Goal: Task Accomplishment & Management: Use online tool/utility

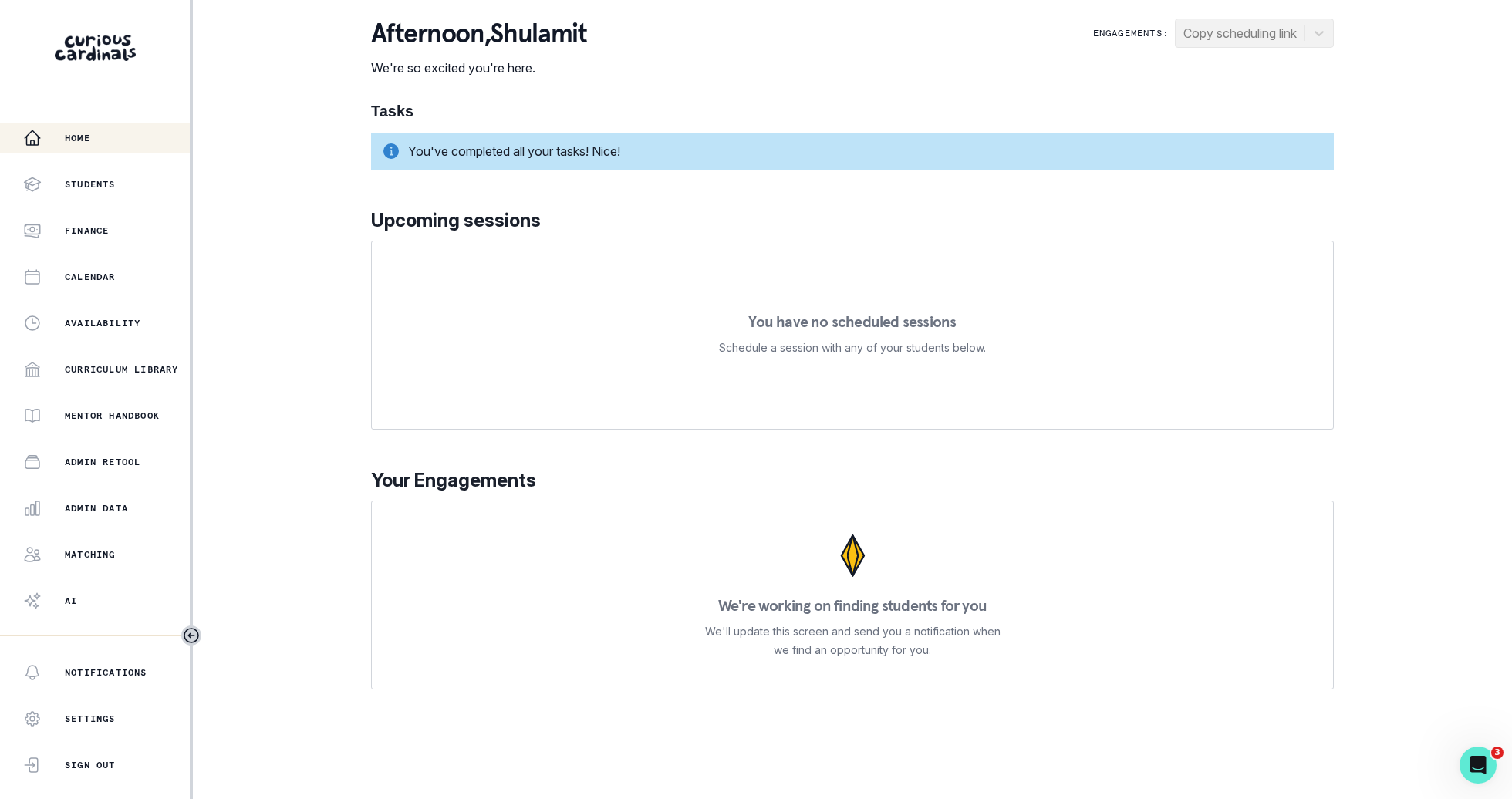
scroll to position [26, 0]
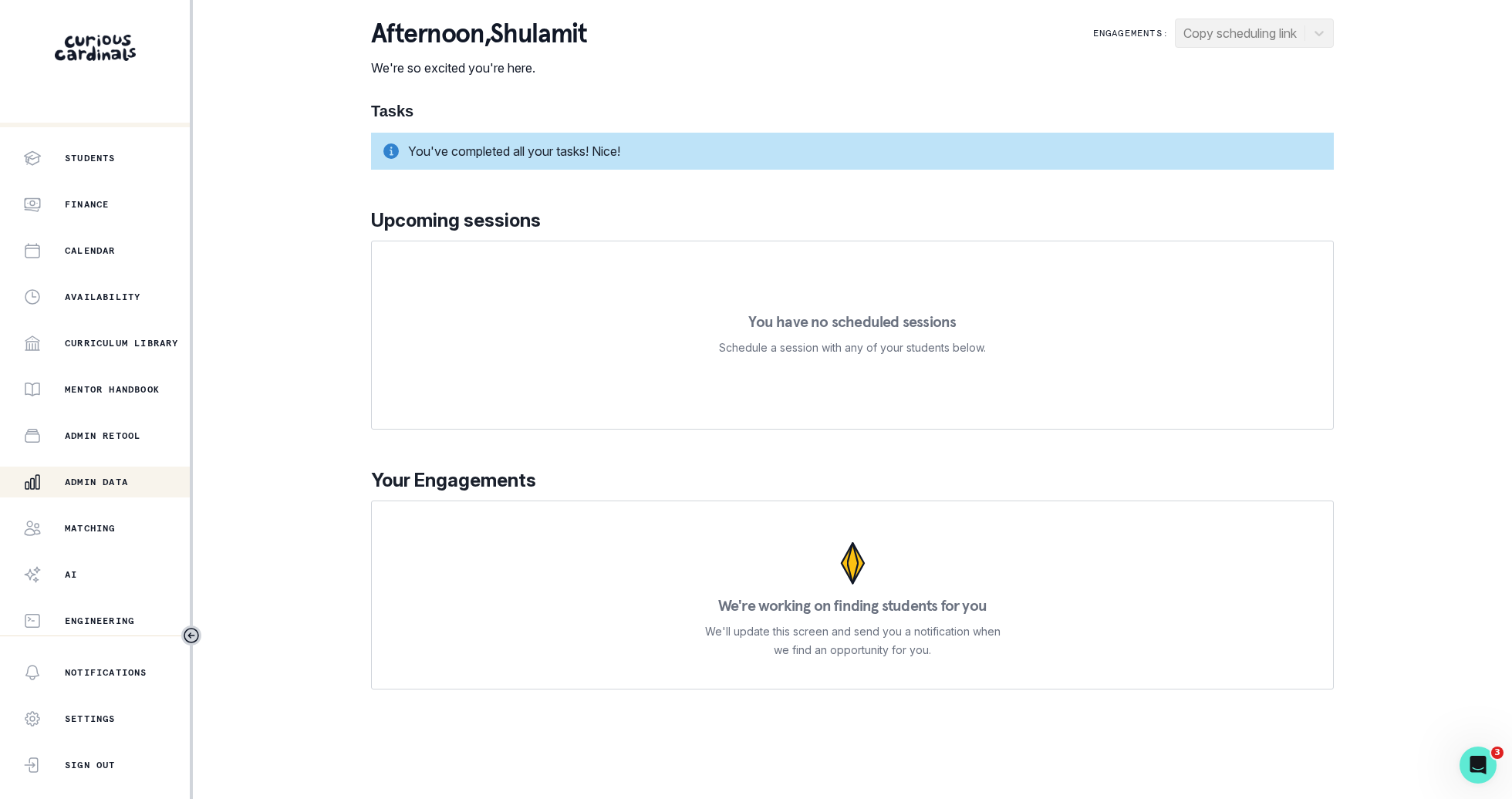
click at [84, 484] on p "Admin Data" at bounding box center [96, 481] width 63 height 12
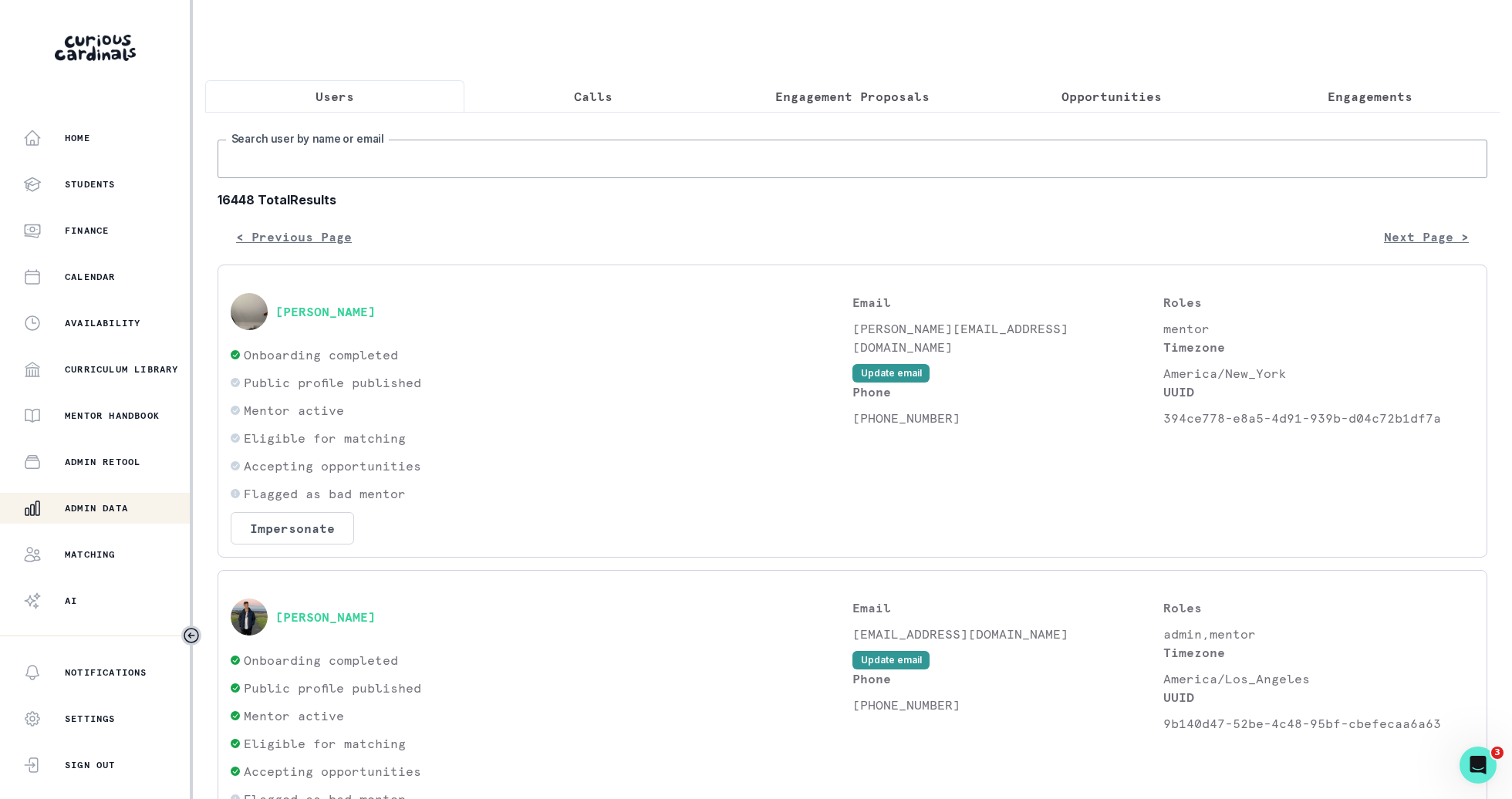
click at [520, 170] on input "Search user by name or email" at bounding box center [852, 159] width 1270 height 39
type input "behar"
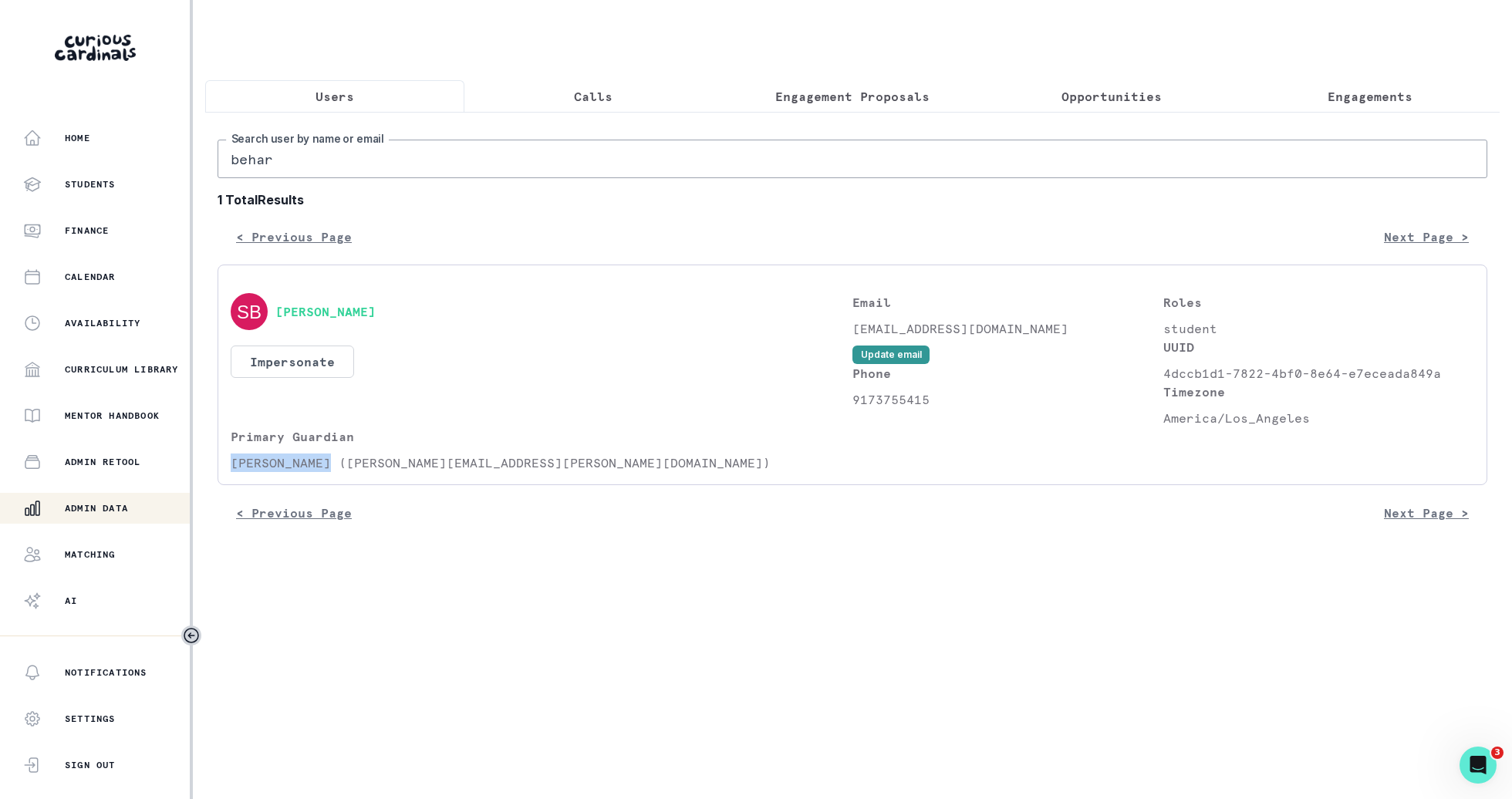
drag, startPoint x: 331, startPoint y: 459, endPoint x: 214, endPoint y: 456, distance: 117.0
click at [214, 456] on div "behar Search user by name or email 1 Total Results < Previous Page Next Page > …" at bounding box center [852, 326] width 1295 height 429
copy p "[PERSON_NAME]"
click at [360, 150] on input "behar" at bounding box center [852, 159] width 1270 height 39
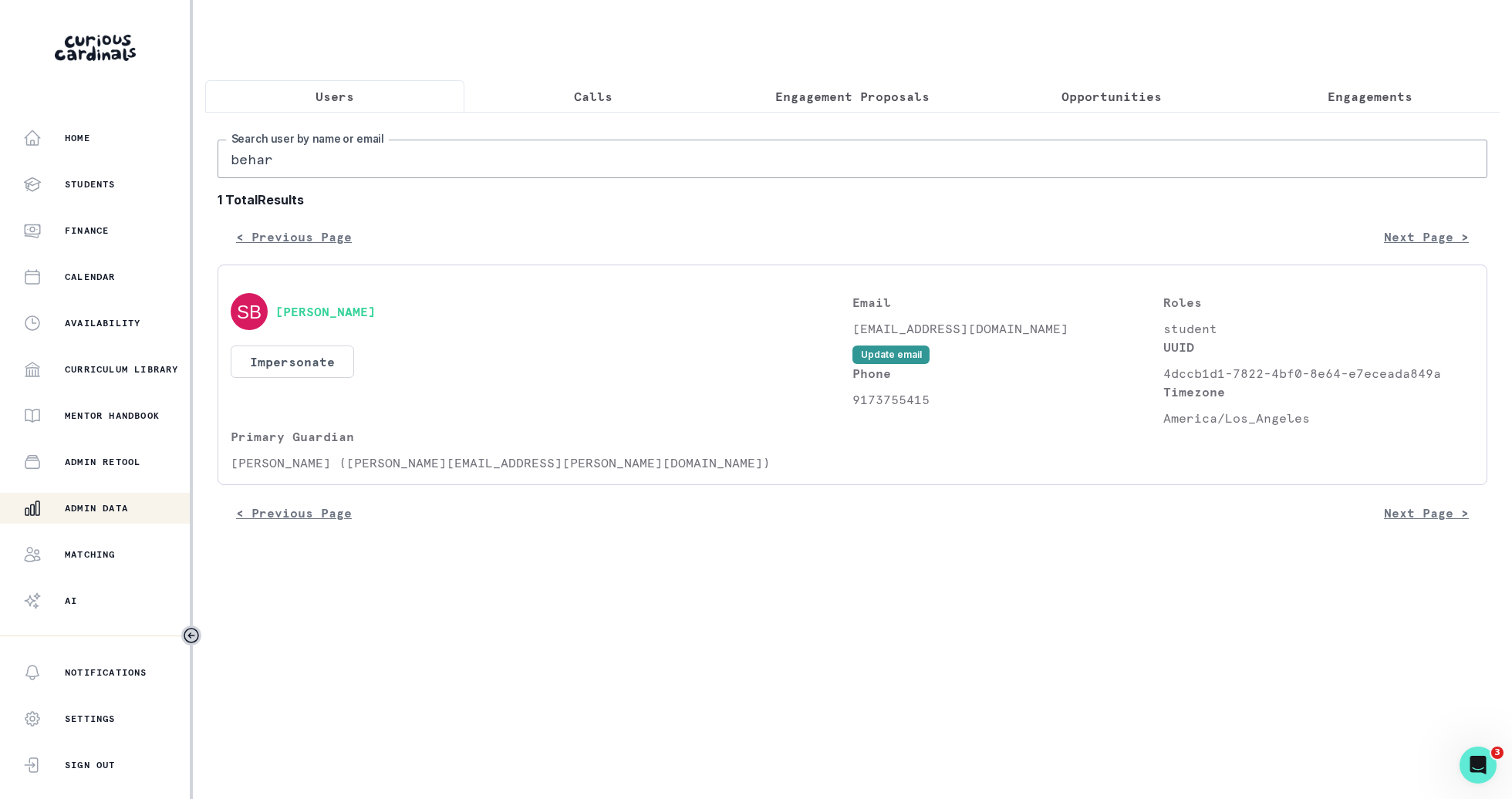
click at [360, 150] on input "behar" at bounding box center [852, 159] width 1270 height 39
paste input "[PERSON_NAME]"
type input "[PERSON_NAME]"
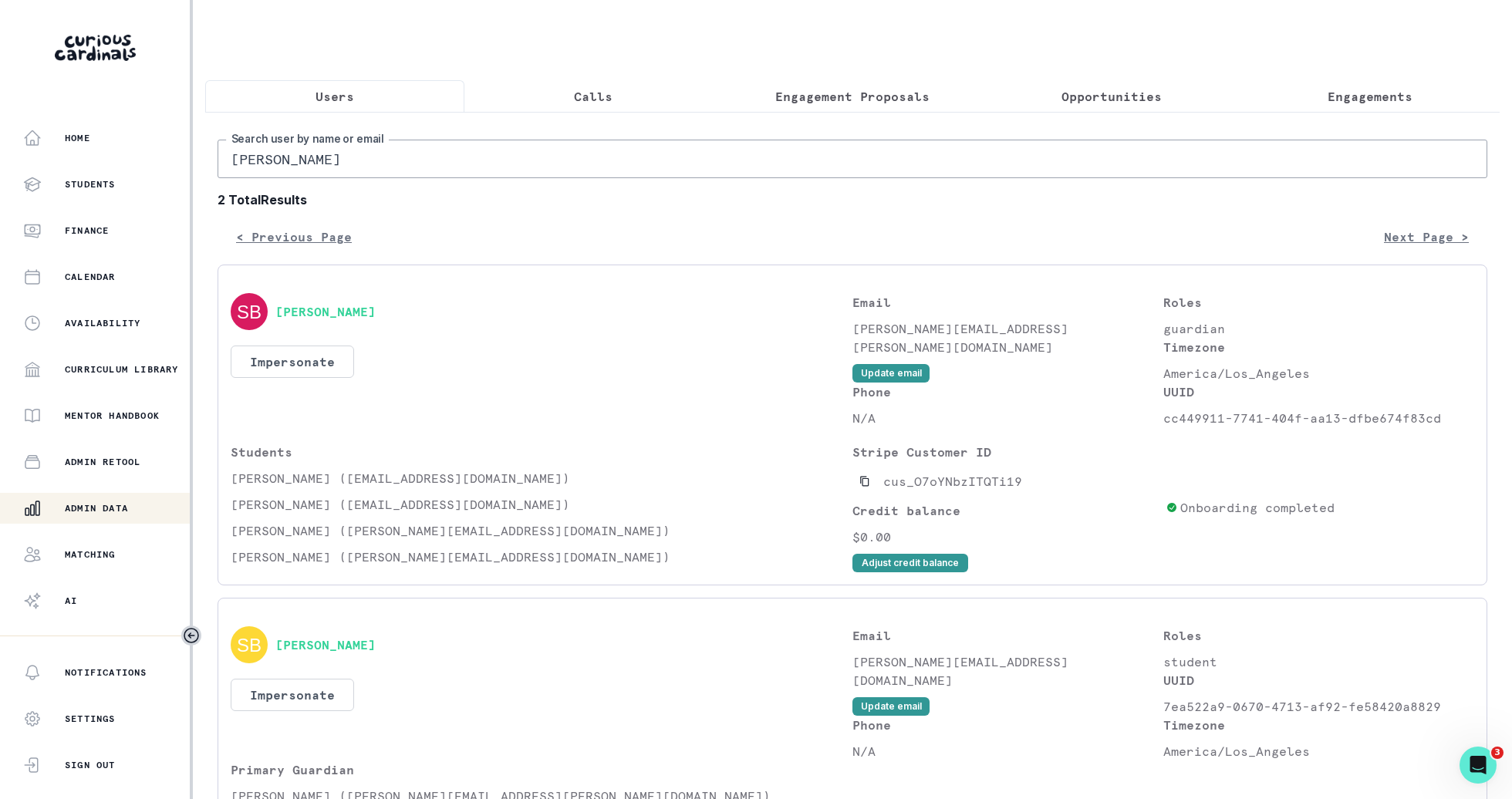
scroll to position [91, 0]
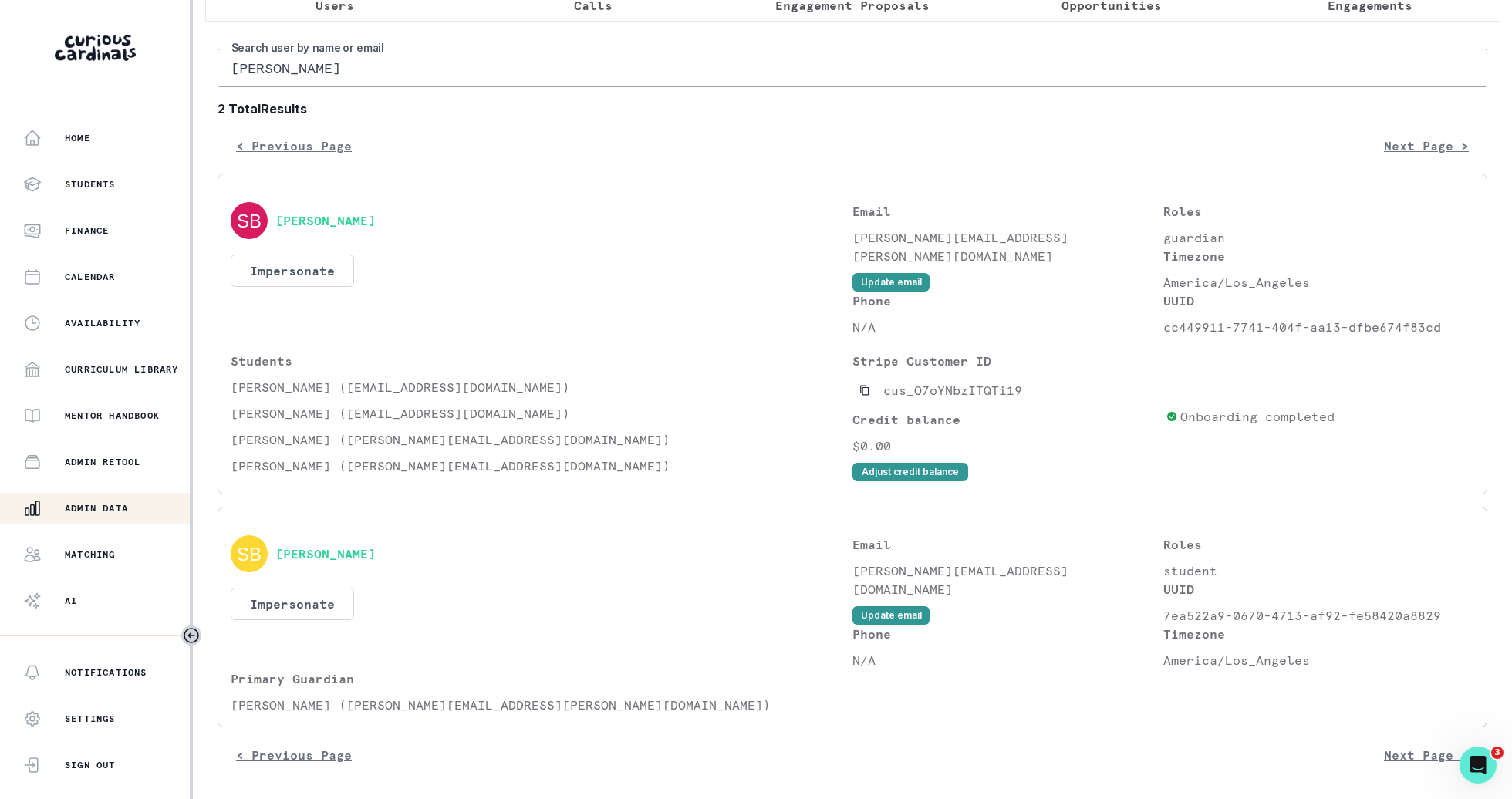
click at [142, 156] on div "Home Students Finance Calendar Availability Curriculum Library Mentor Handbook …" at bounding box center [94, 379] width 189 height 513
click at [143, 139] on div "Home" at bounding box center [106, 138] width 166 height 18
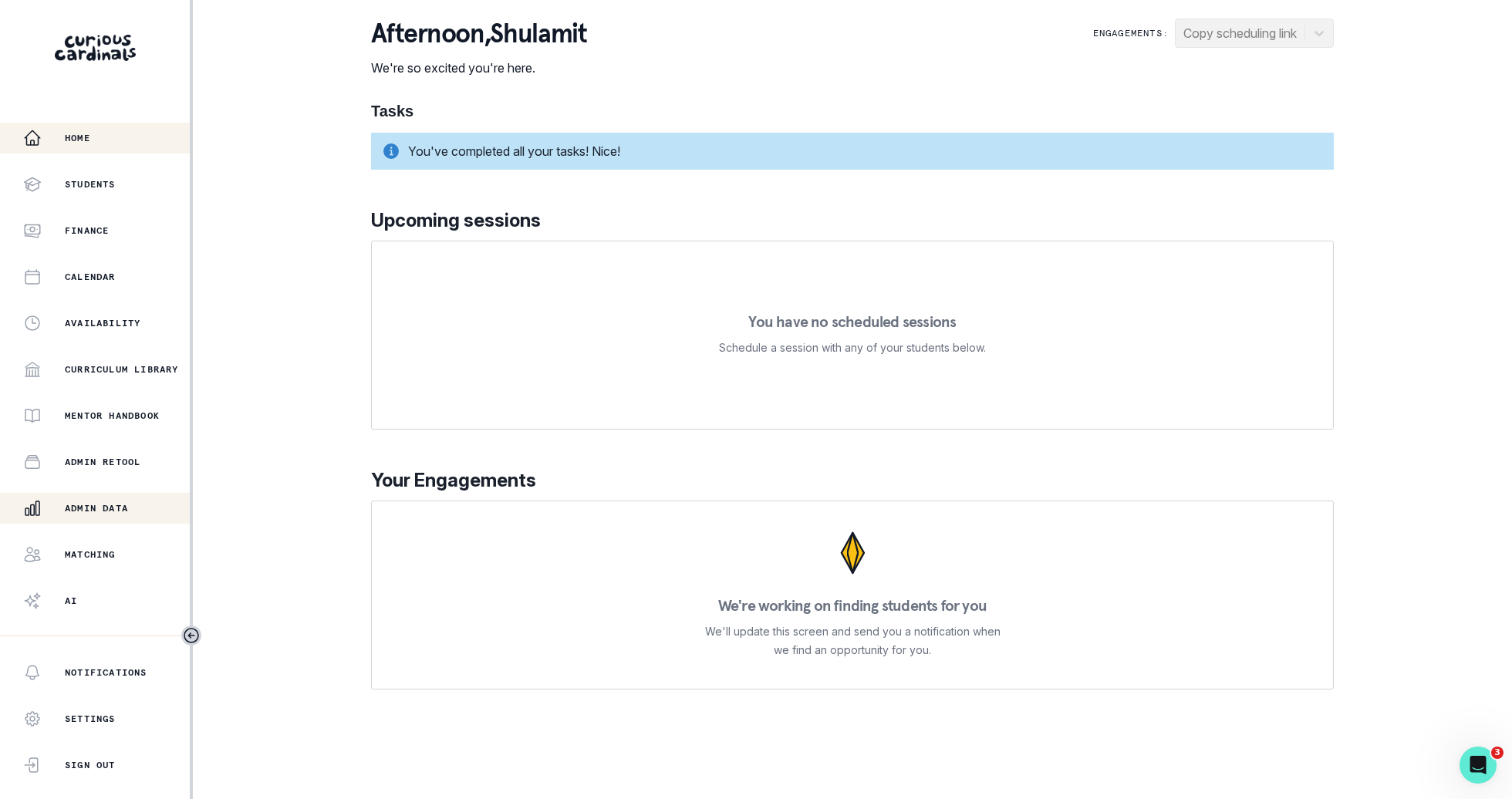
click at [74, 501] on div "Admin Data" at bounding box center [106, 508] width 166 height 18
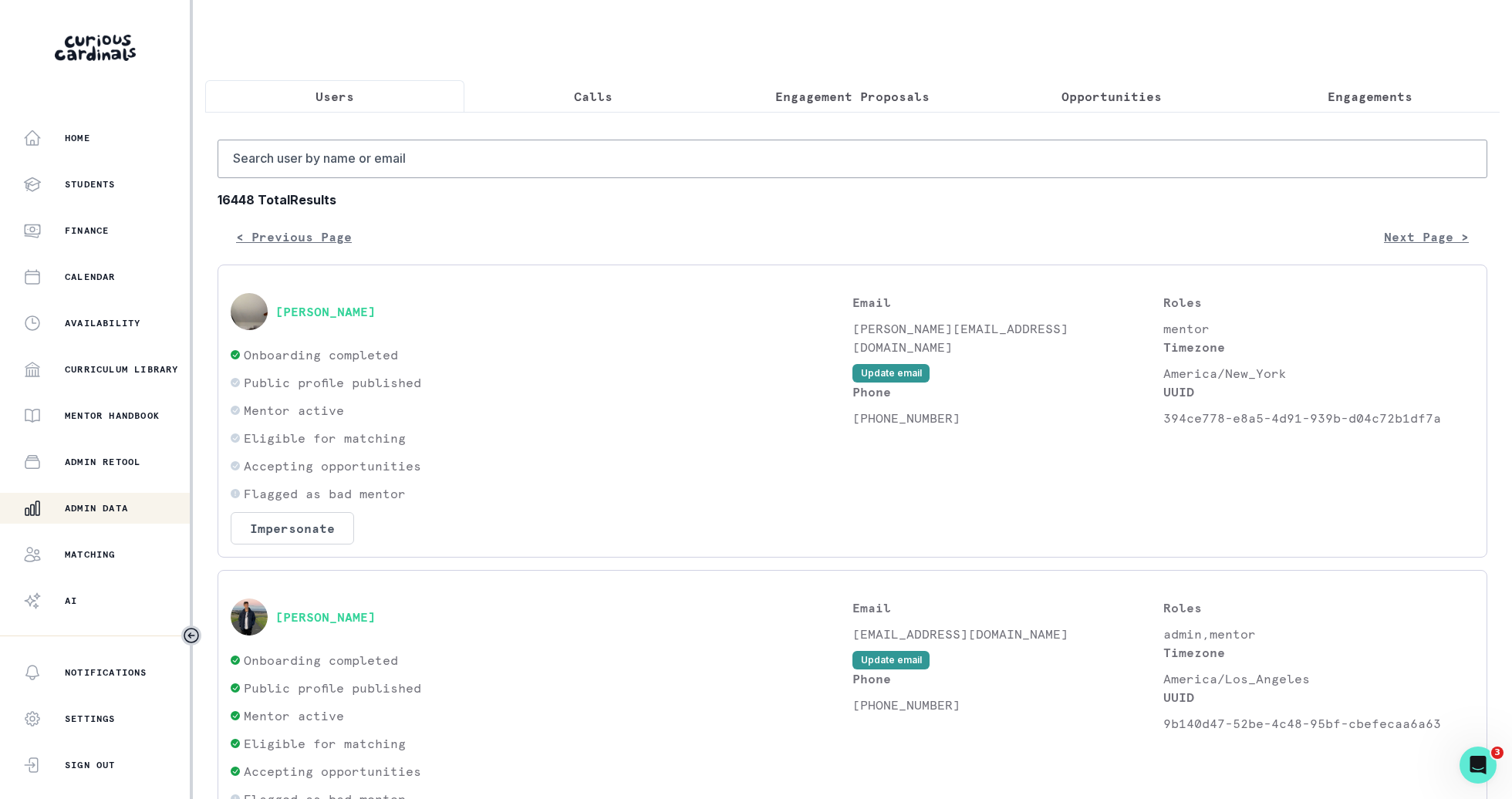
click at [1148, 98] on p "Opportunities" at bounding box center [1112, 96] width 101 height 18
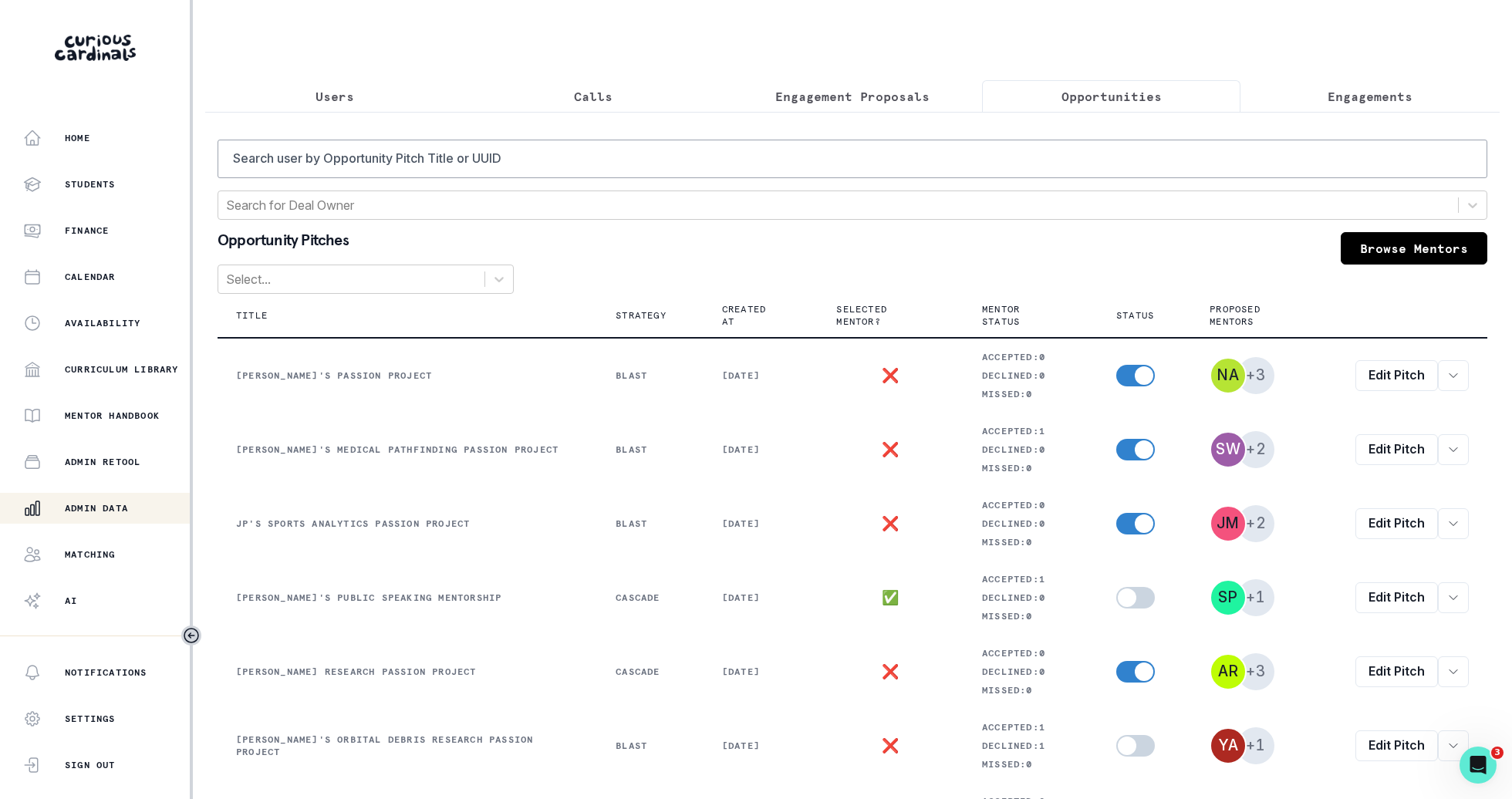
click at [908, 100] on p "Engagement Proposals" at bounding box center [852, 96] width 154 height 18
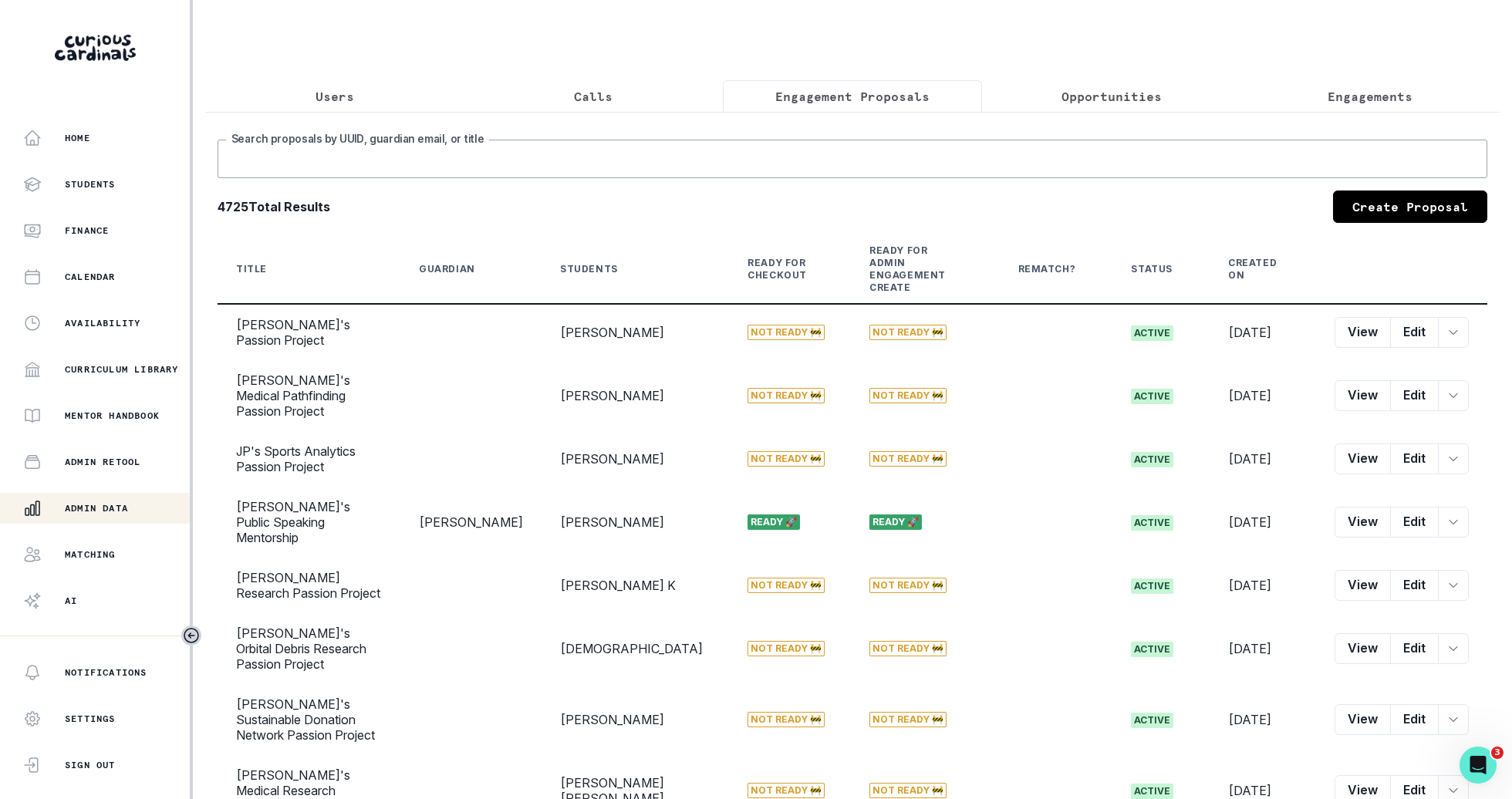
click at [908, 162] on input "Search proposals by UUID, guardian email, or title" at bounding box center [852, 159] width 1270 height 39
type input "[PERSON_NAME]"
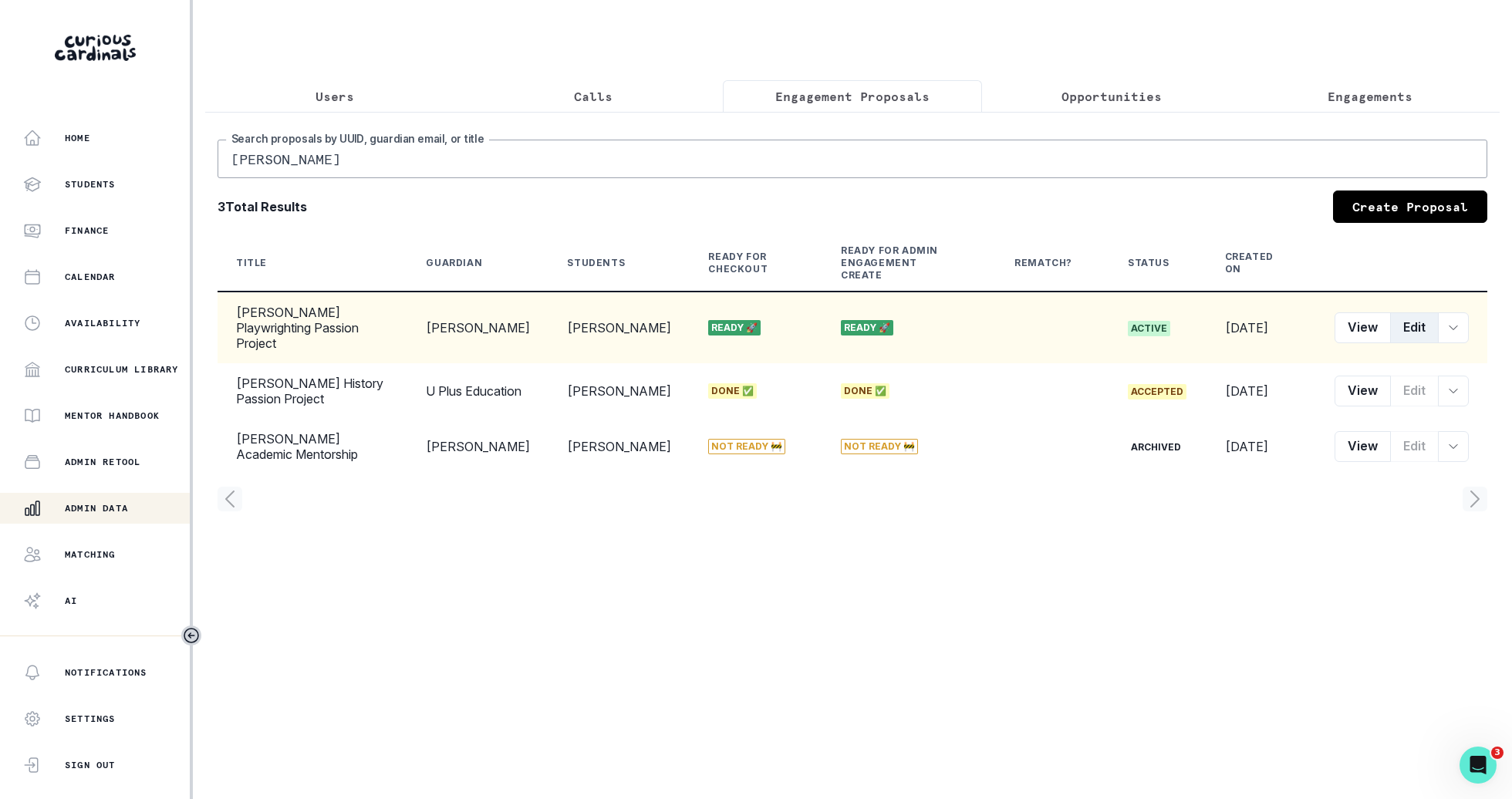
click at [1419, 312] on button "Edit" at bounding box center [1414, 327] width 49 height 30
select select "17faa8e4-2b0e-4aee-abf5-4da8e9d87f5d"
select select "86b5cd67-d10b-41d9-bf98-4491c3ce4c84"
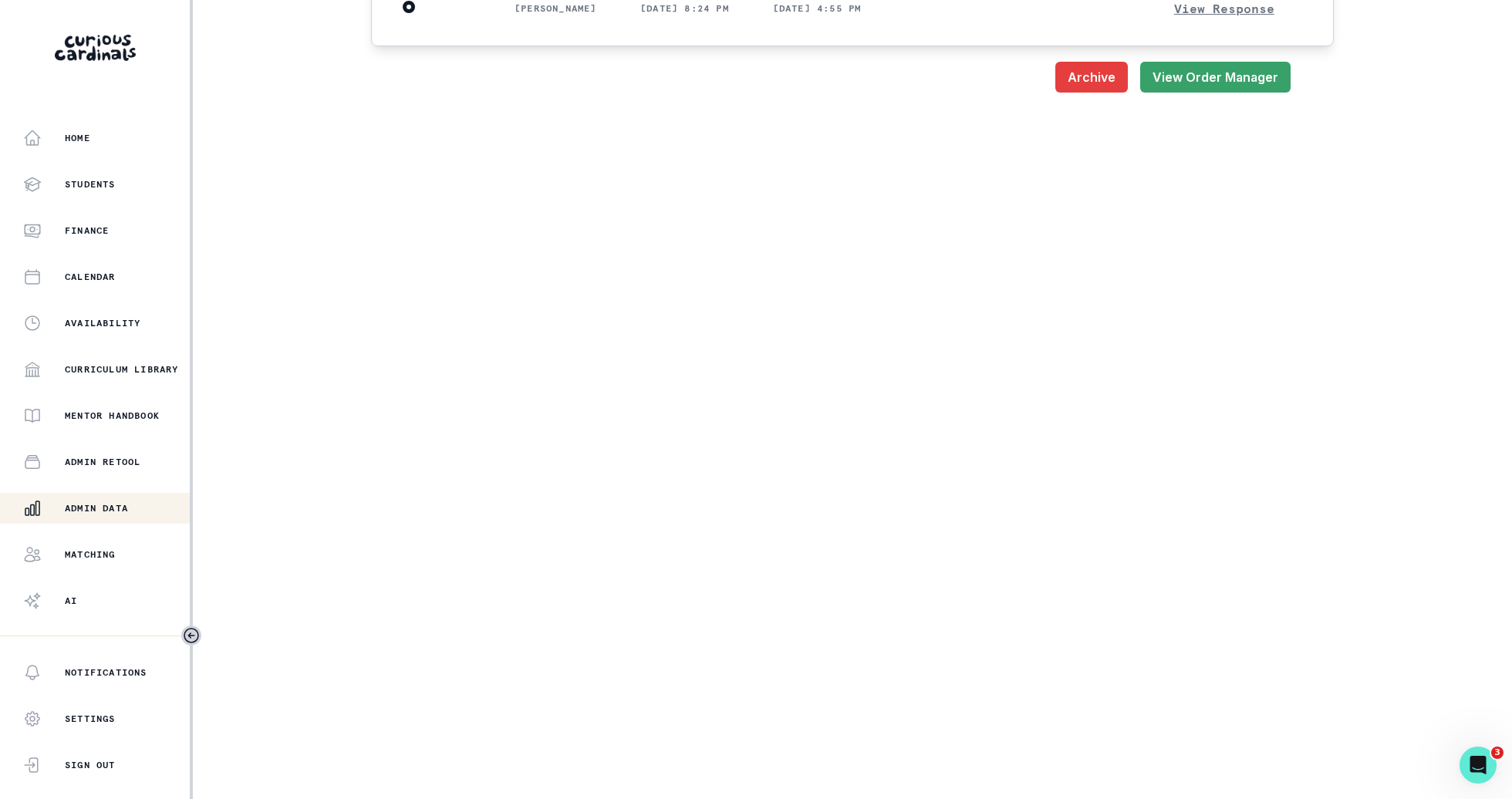
scroll to position [1533, 0]
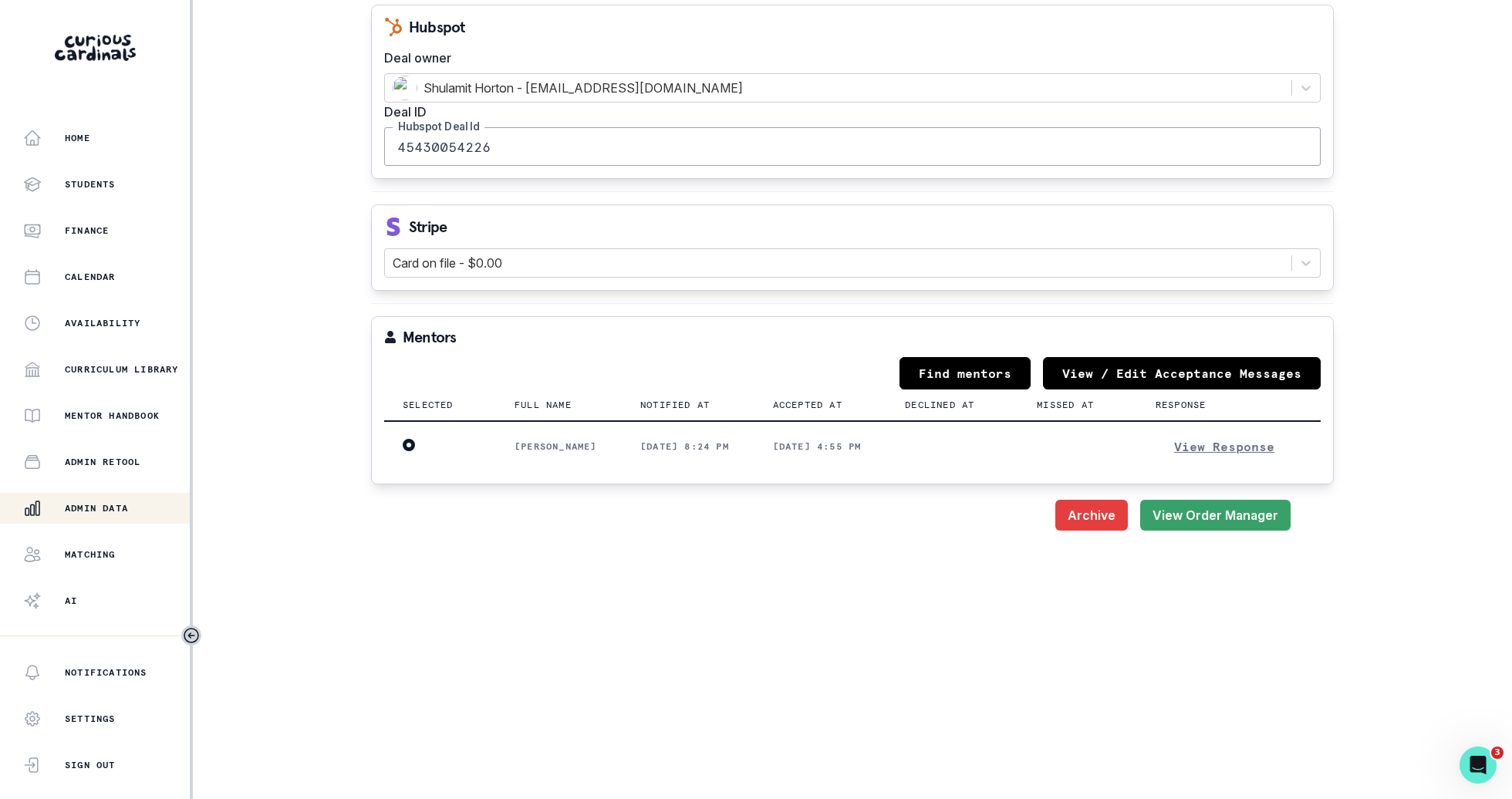
click at [1156, 566] on main "Engagement Proposal: Edit [PERSON_NAME] Playwrighting Passion Project Rematch f…" at bounding box center [852, 399] width 988 height 799
click at [1215, 530] on button "View Order Manager" at bounding box center [1215, 515] width 151 height 30
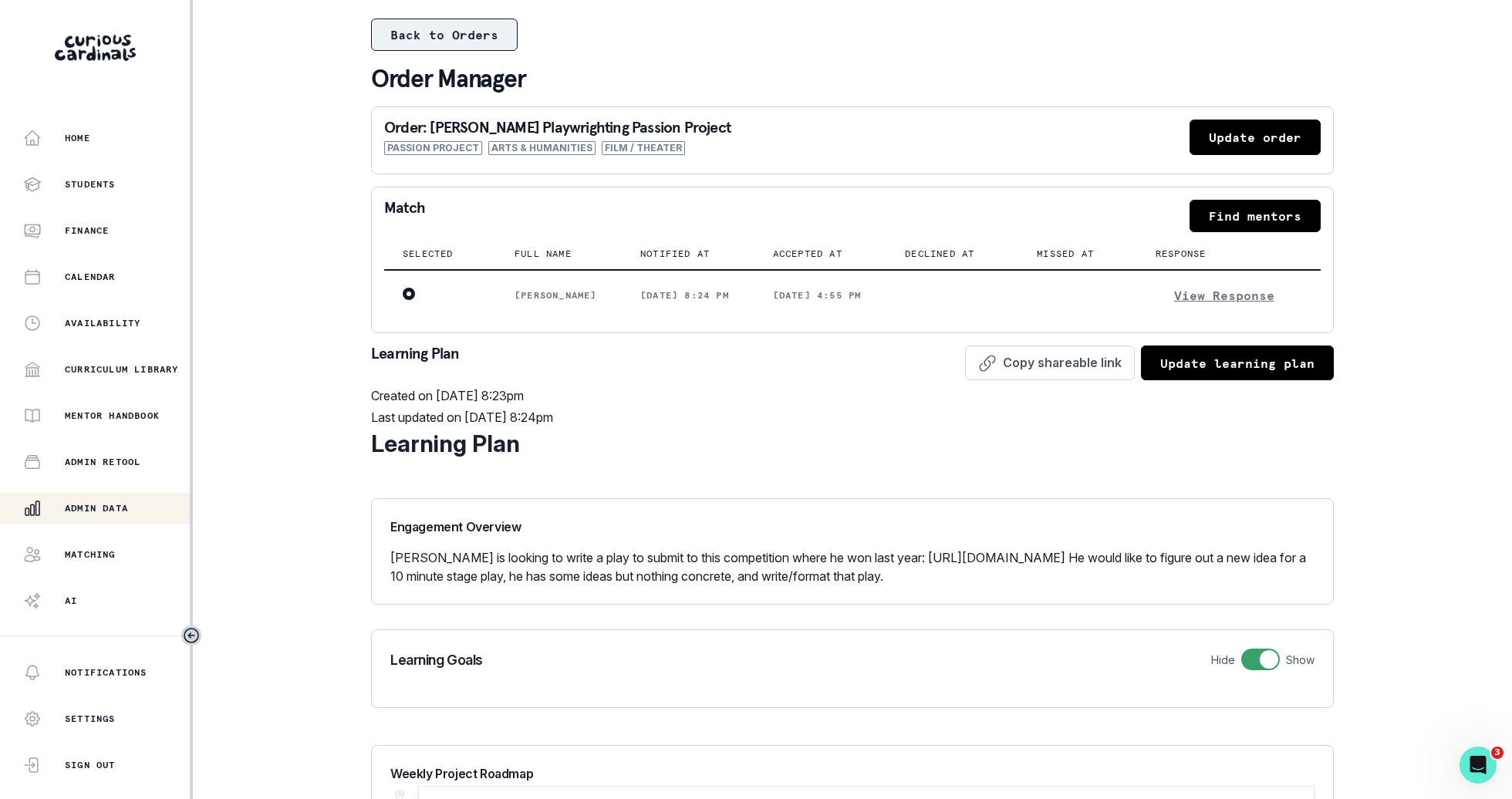
click at [422, 34] on button "Back to Orders" at bounding box center [445, 34] width 147 height 32
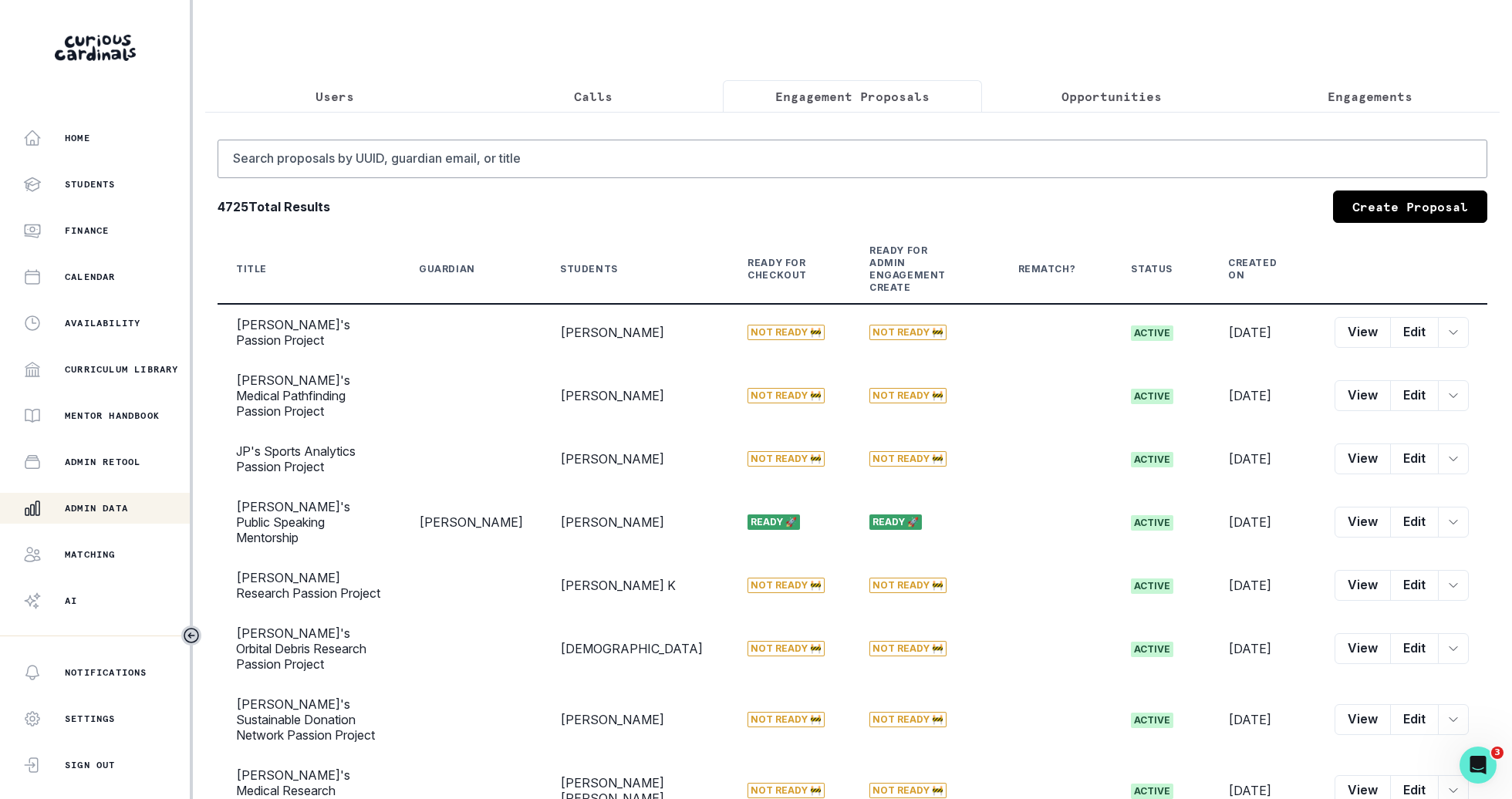
click at [818, 177] on div "Search proposals by UUID, guardian email, or title 4725 Total Results Create Pr…" at bounding box center [852, 579] width 1270 height 880
click at [824, 139] on input "Search proposals by UUID, guardian email, or title" at bounding box center [852, 159] width 1270 height 39
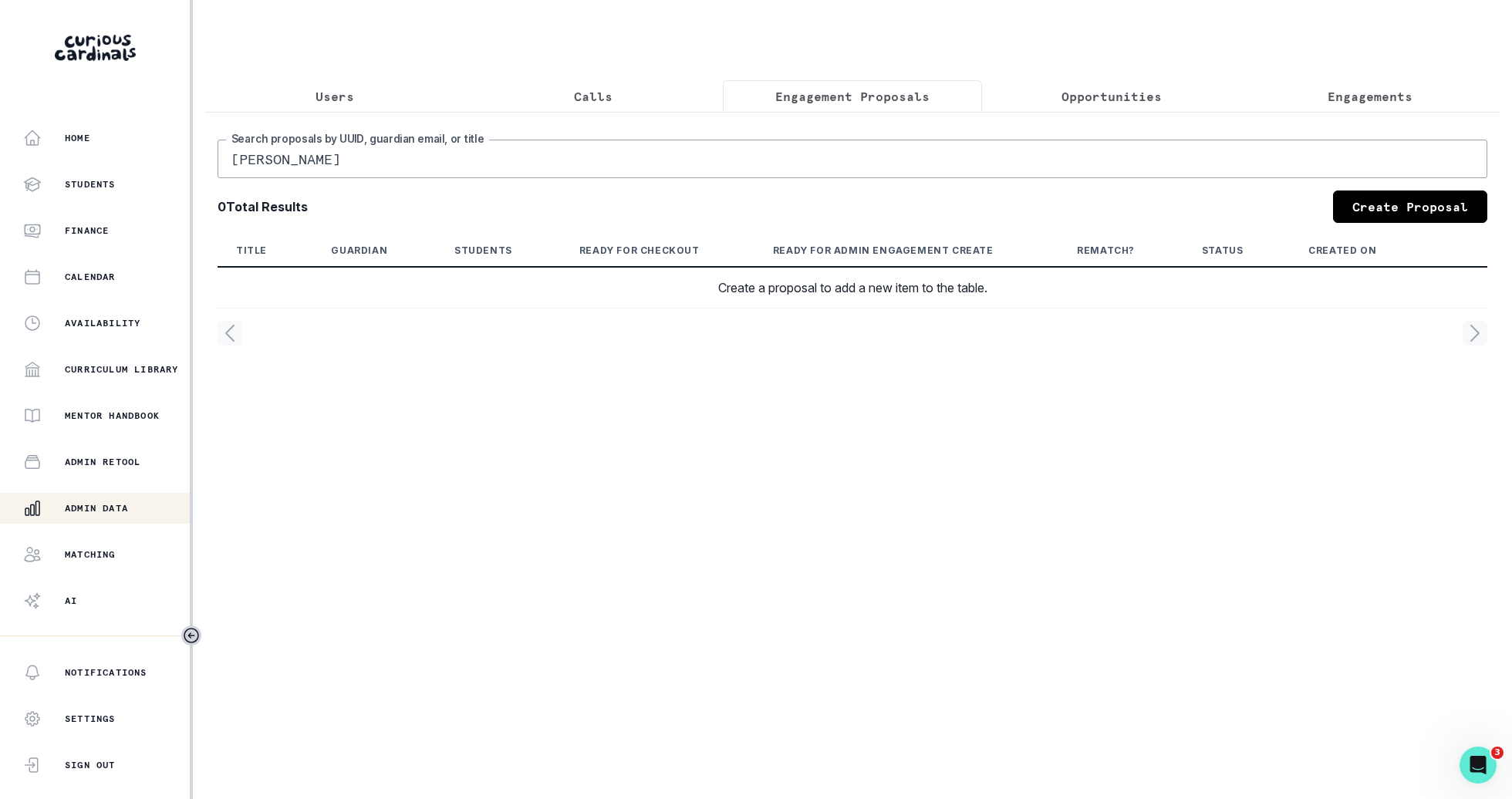
type input "[PERSON_NAME]"
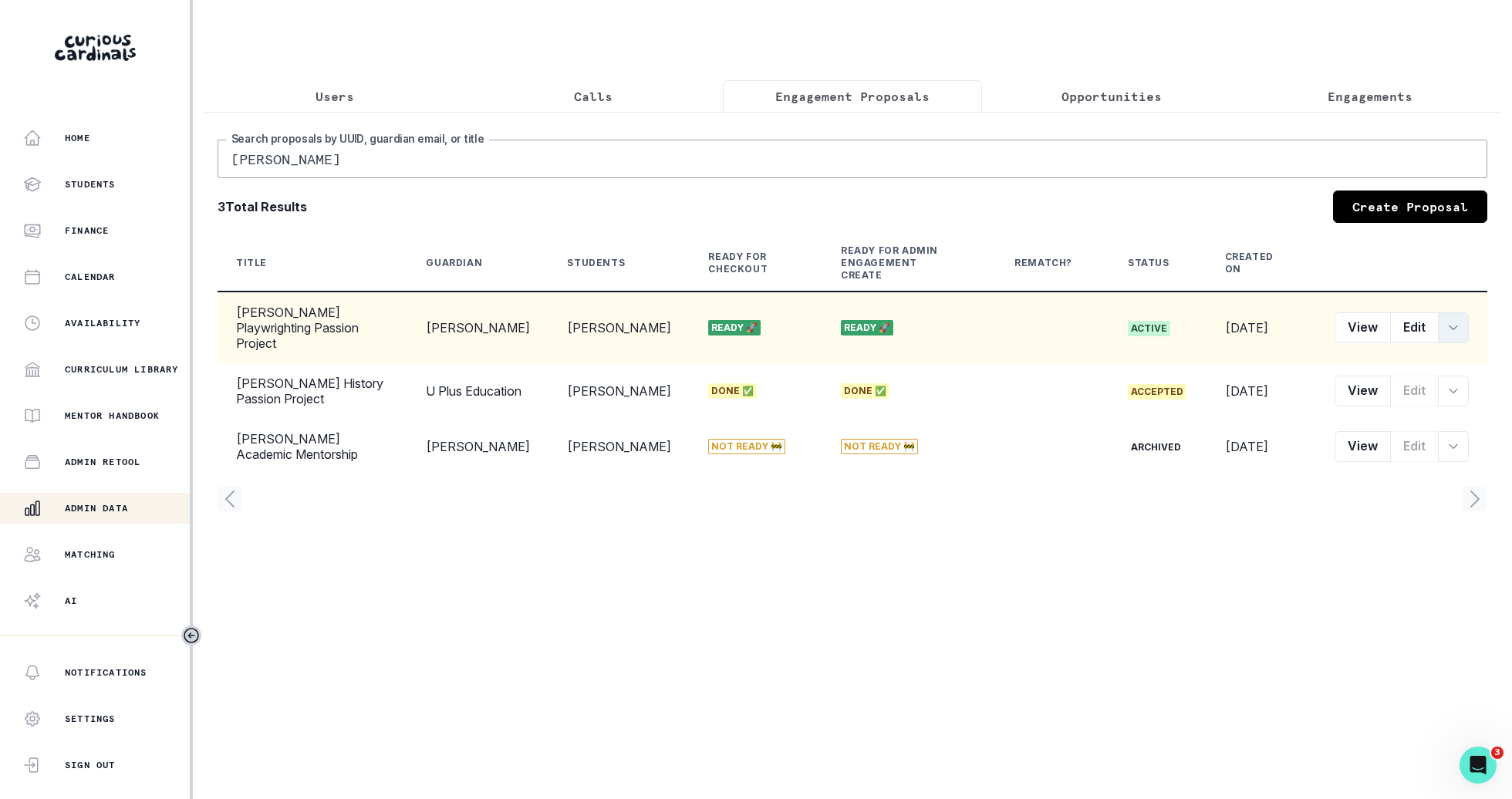
click at [1450, 318] on button "row menu" at bounding box center [1453, 327] width 30 height 30
click at [1389, 451] on button "Convert to Engagement" at bounding box center [1382, 445] width 171 height 25
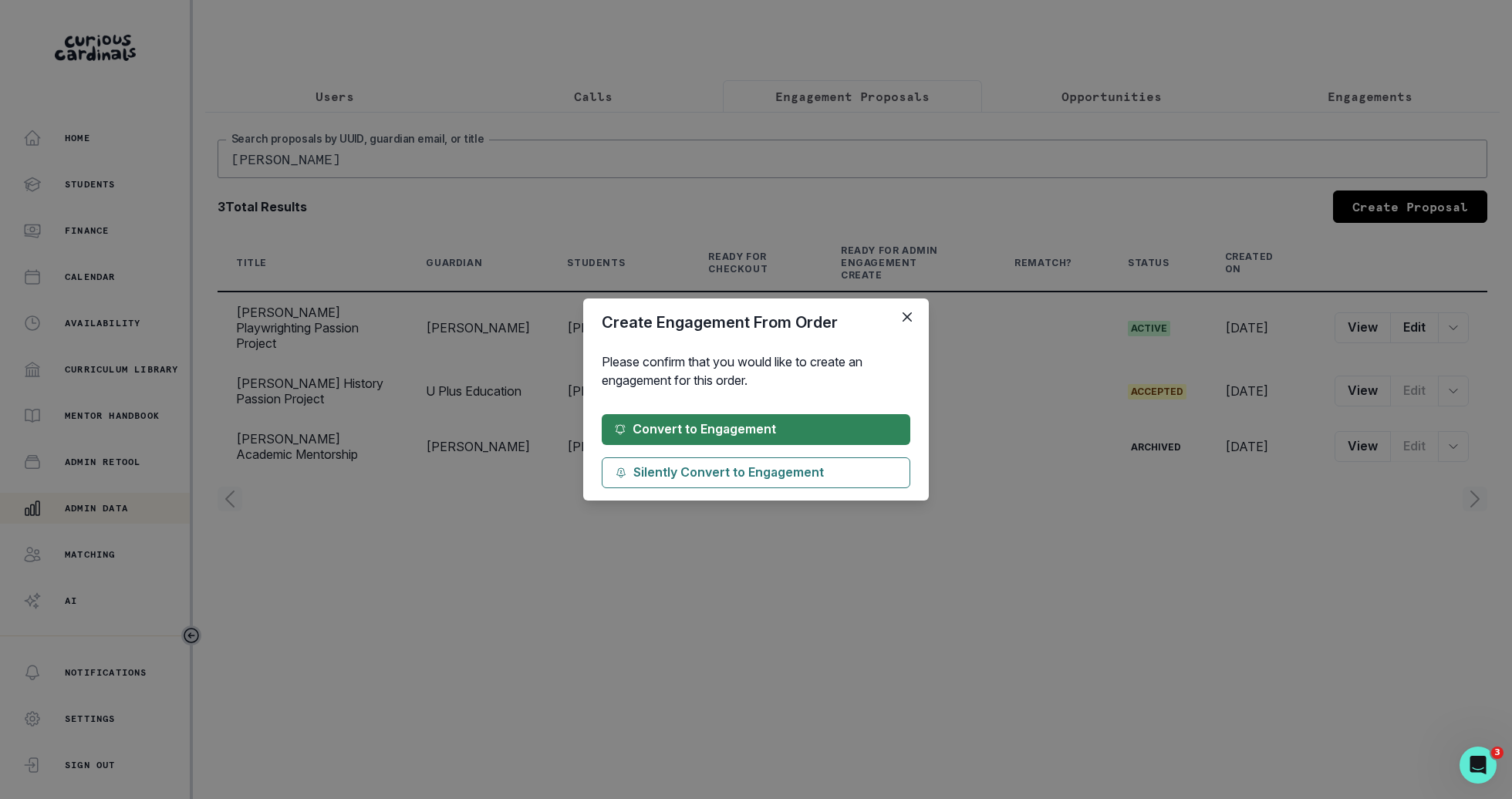
click at [750, 425] on button "Convert to Engagement" at bounding box center [756, 429] width 309 height 30
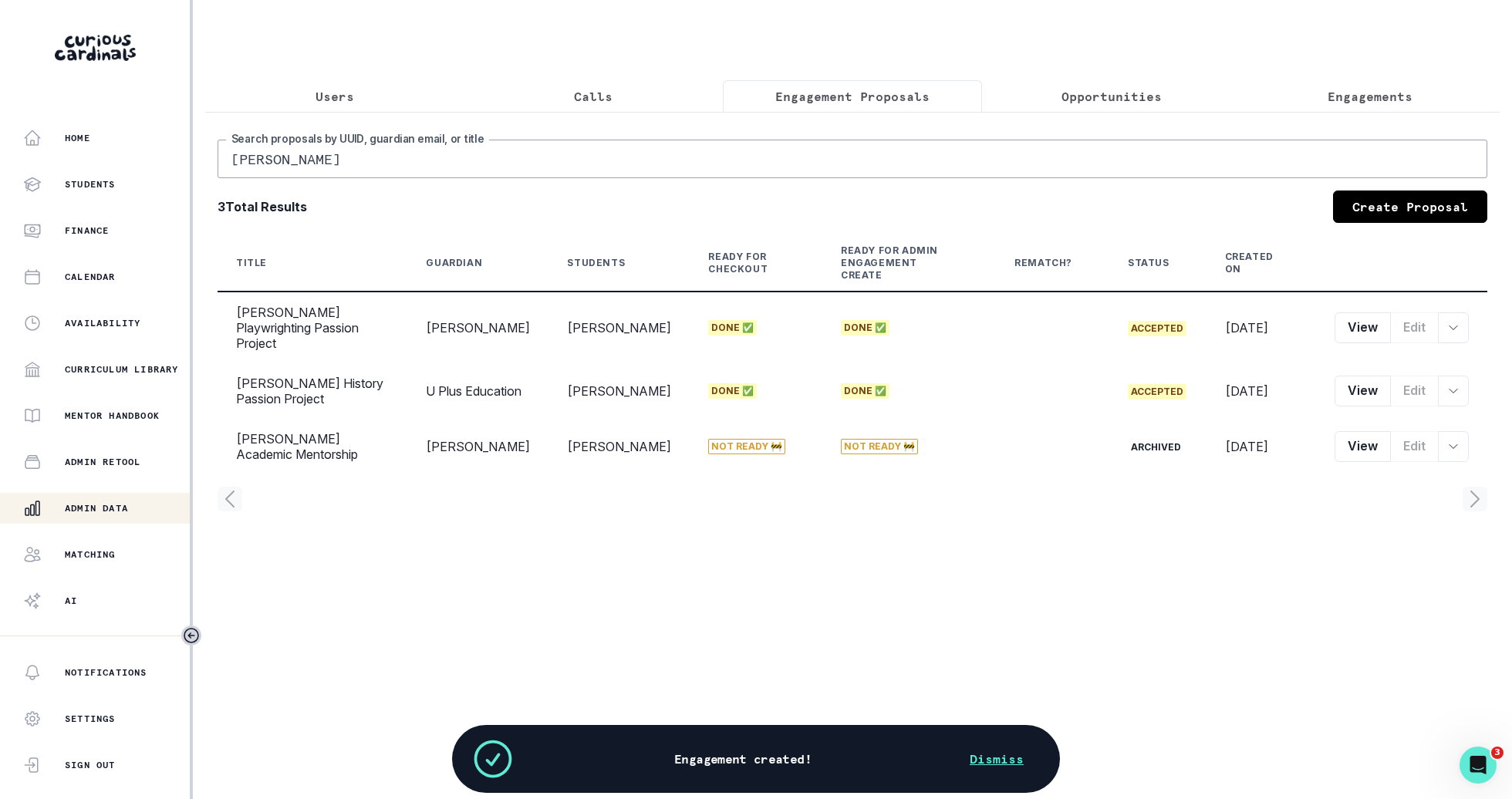
click at [372, 89] on button "Users" at bounding box center [335, 96] width 259 height 32
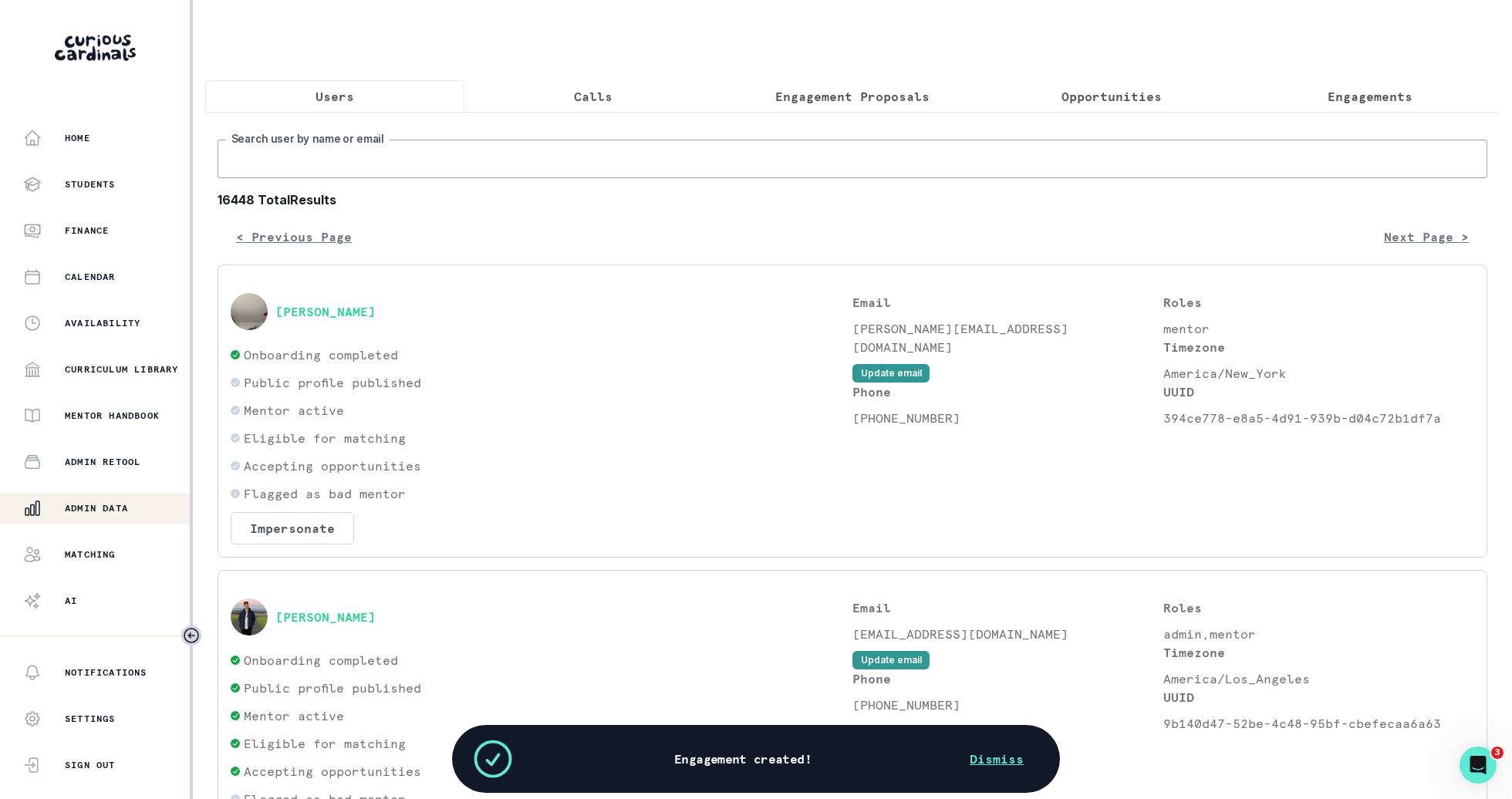
click at [374, 150] on input "Search user by name or email" at bounding box center [852, 159] width 1270 height 39
type input "namah"
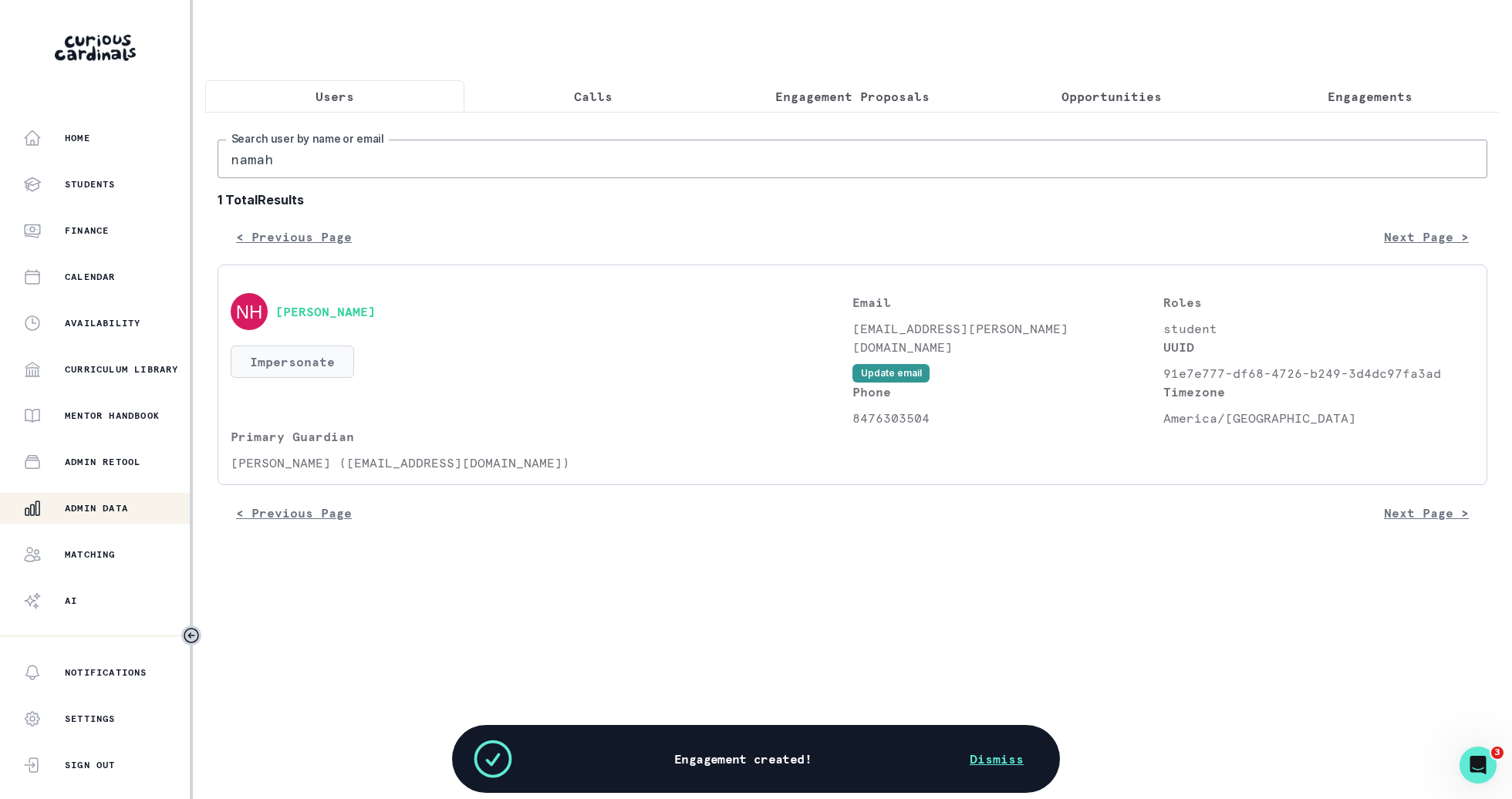
click at [320, 346] on button "Impersonate" at bounding box center [293, 361] width 124 height 32
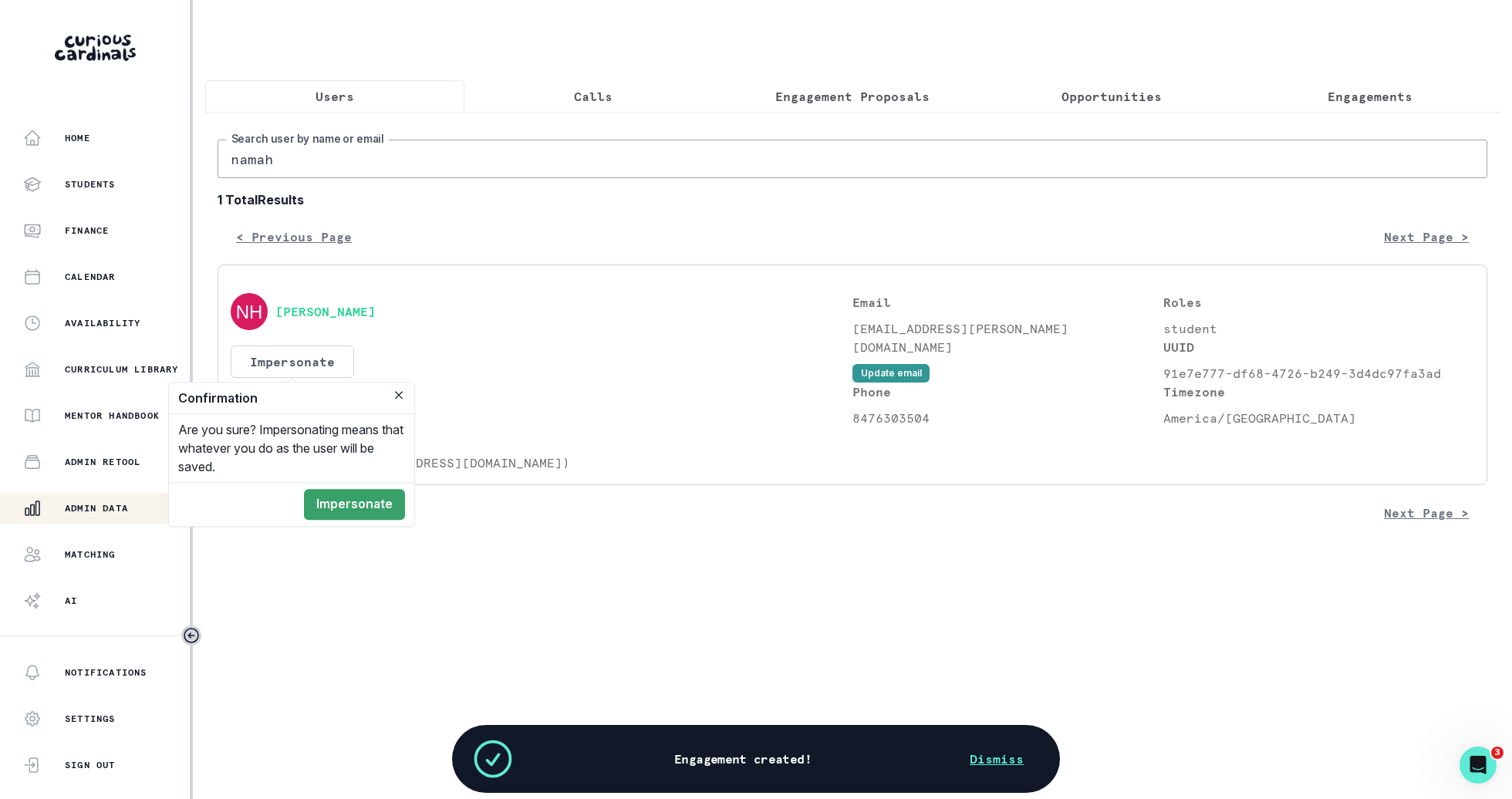
click at [370, 519] on footer "Impersonate" at bounding box center [291, 504] width 245 height 44
click at [370, 502] on button "Impersonate" at bounding box center [354, 503] width 101 height 30
